Goal: Information Seeking & Learning: Learn about a topic

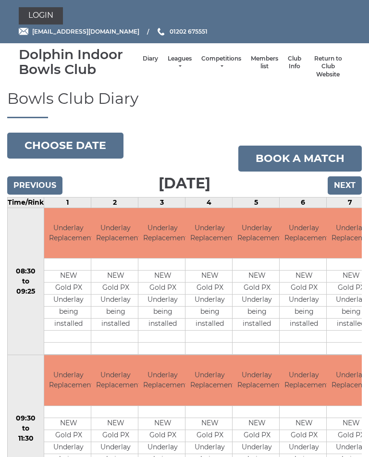
click at [345, 188] on input "Next" at bounding box center [344, 185] width 34 height 18
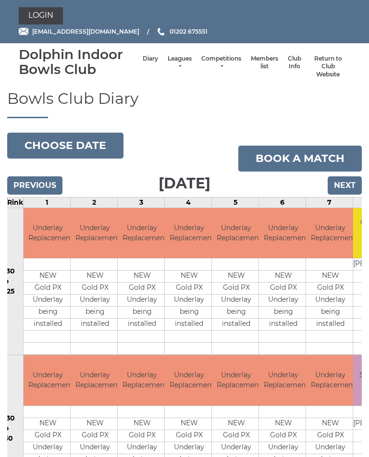
click at [36, 188] on input "Previous" at bounding box center [34, 185] width 55 height 18
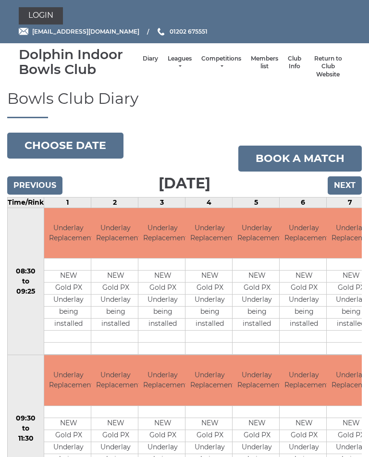
click at [171, 61] on link "Leagues" at bounding box center [180, 63] width 24 height 16
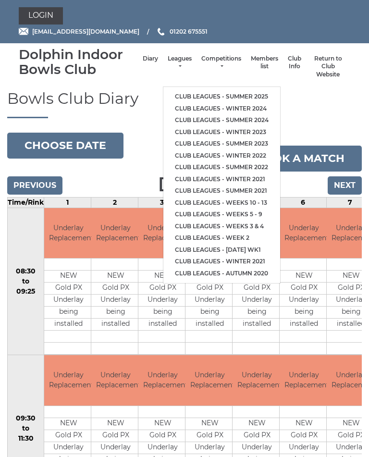
click at [244, 91] on link "Club leagues - Summer 2025" at bounding box center [221, 97] width 117 height 12
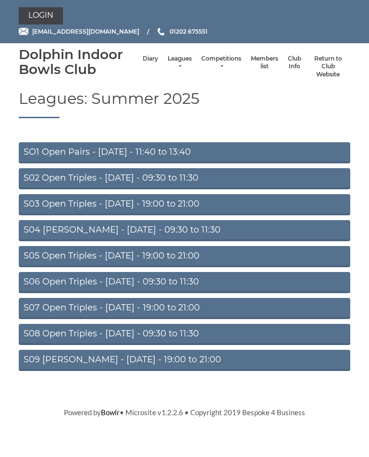
click at [211, 180] on link "S02 Open Triples - [DATE] - 09:30 to 11:30" at bounding box center [184, 178] width 331 height 21
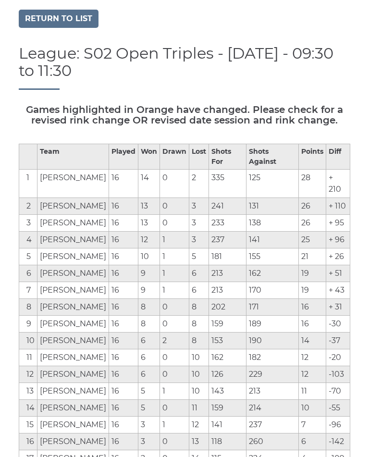
scroll to position [73, 0]
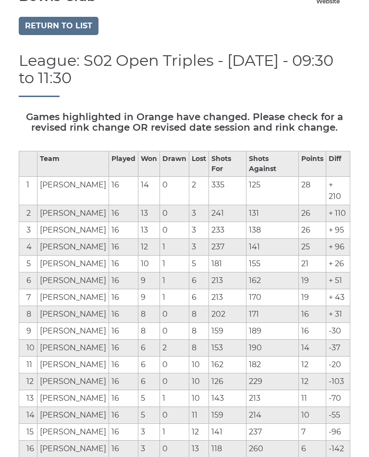
click at [73, 24] on link "Return to list" at bounding box center [59, 26] width 80 height 18
